Goal: Register for event/course

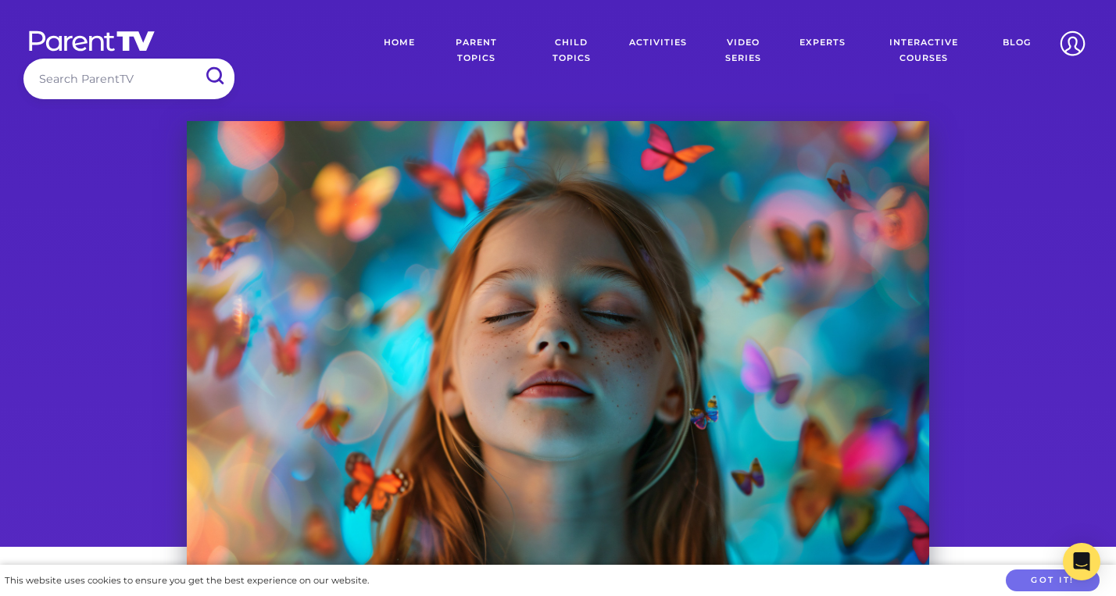
click at [742, 56] on link "Video Series" at bounding box center [743, 50] width 89 height 55
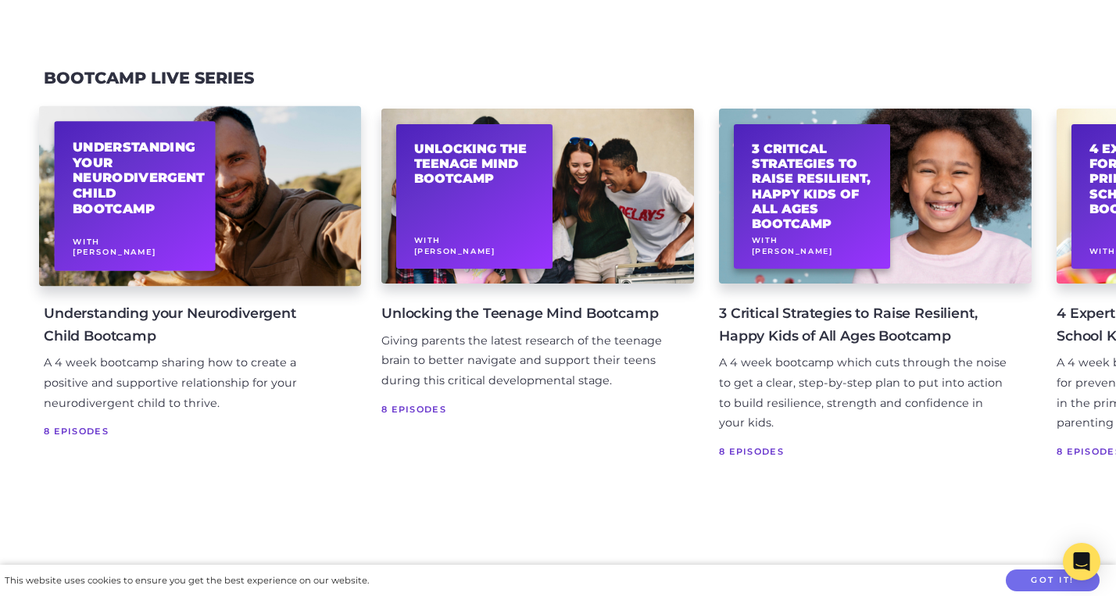
click at [241, 178] on div "Understanding your Neurodivergent Child Bootcamp With Allison Davies" at bounding box center [200, 196] width 322 height 180
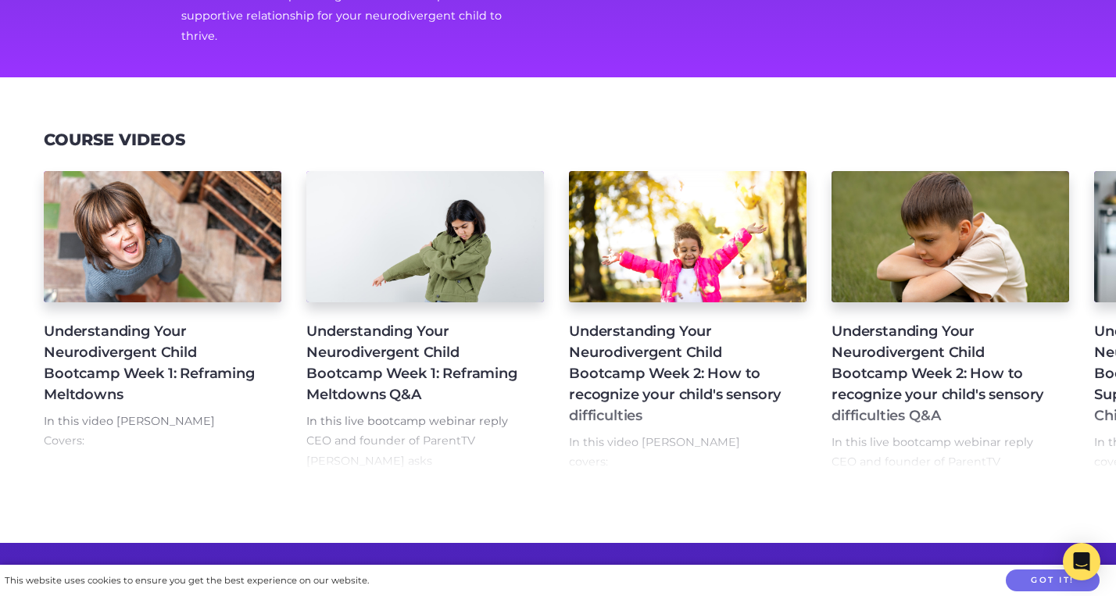
scroll to position [322, 0]
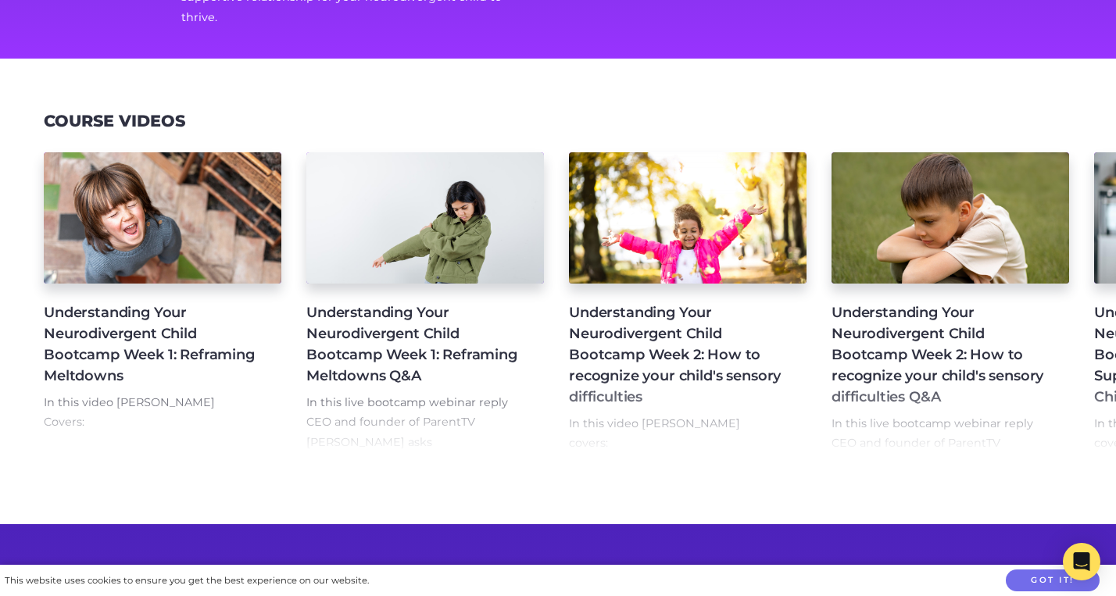
drag, startPoint x: 443, startPoint y: 323, endPoint x: 223, endPoint y: 105, distance: 308.9
